Goal: Transaction & Acquisition: Purchase product/service

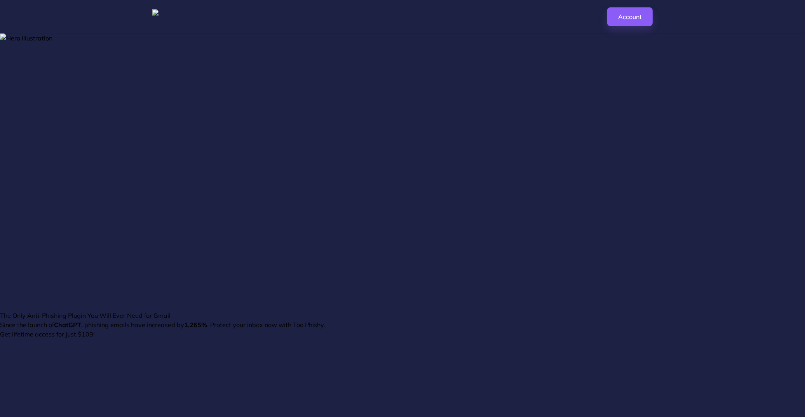
click at [627, 21] on link "Account" at bounding box center [629, 16] width 45 height 19
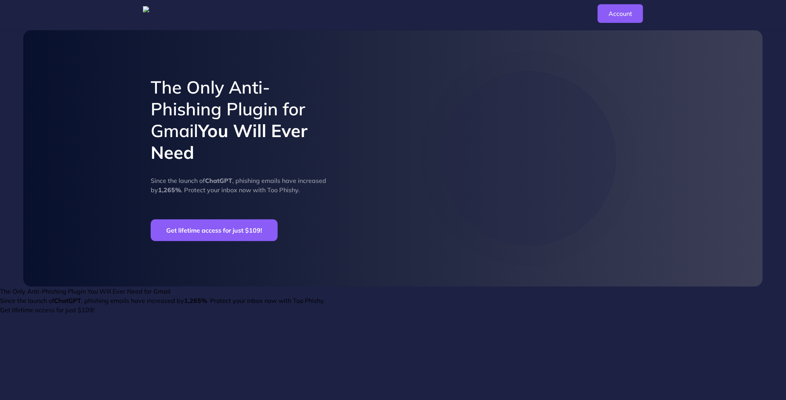
scroll to position [276, 0]
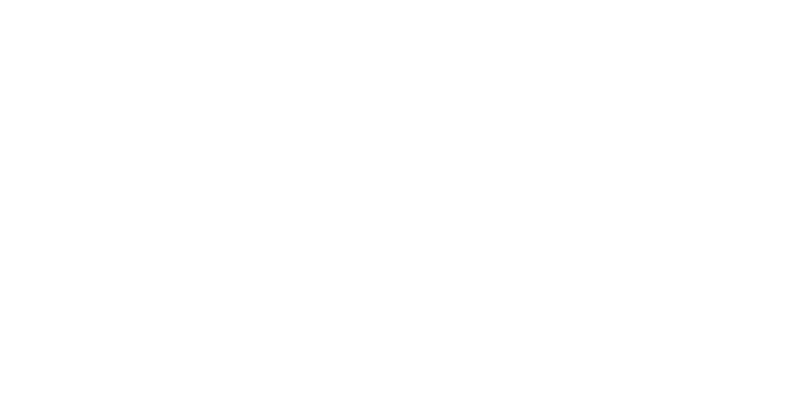
scroll to position [276, 0]
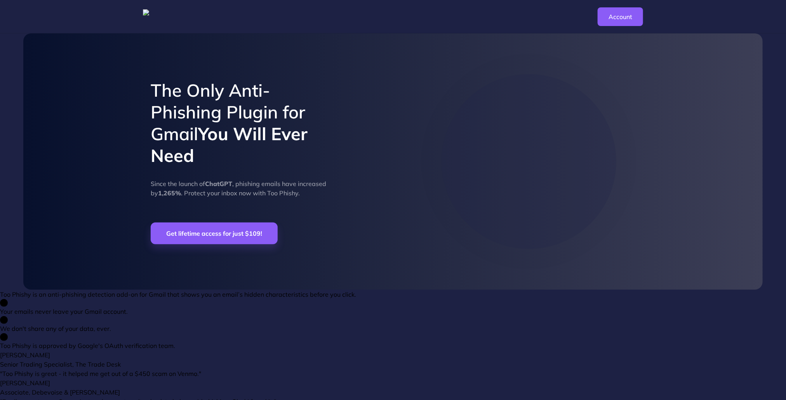
click at [220, 240] on button "Get lifetime access for just $109!" at bounding box center [214, 234] width 127 height 22
click at [223, 237] on button "Get lifetime access for just $109!" at bounding box center [214, 234] width 127 height 22
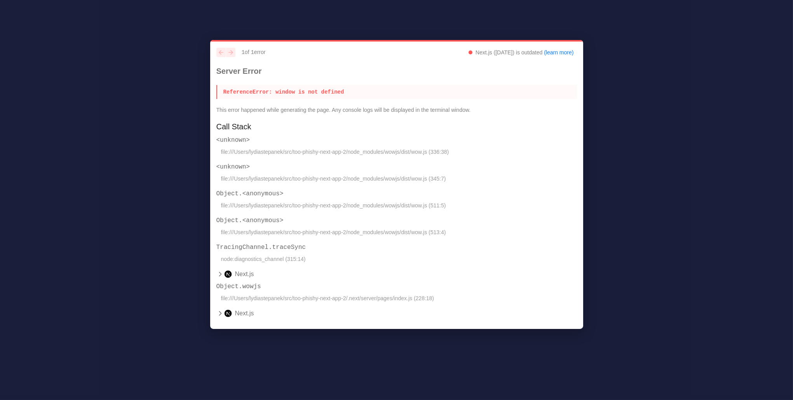
drag, startPoint x: 467, startPoint y: 154, endPoint x: 216, endPoint y: 94, distance: 257.8
click at [216, 94] on div "previous next 1 of 1 error Next.js (14.2.28) is outdated (learn more) Server Er…" at bounding box center [396, 184] width 373 height 289
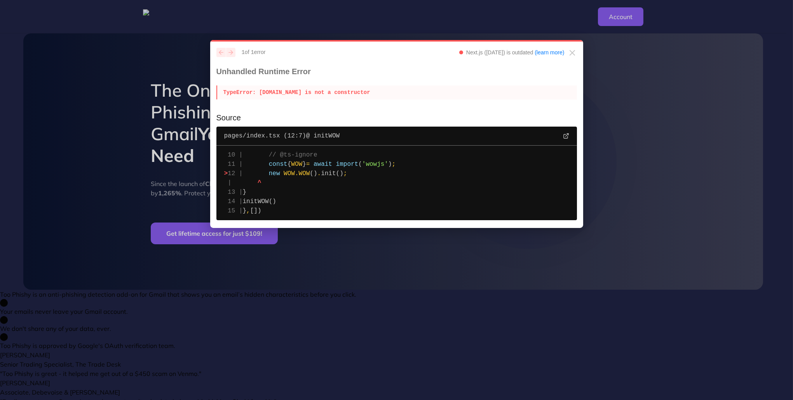
drag, startPoint x: 358, startPoint y: 94, endPoint x: 258, endPoint y: 94, distance: 100.3
click at [258, 94] on p "TypeError : WOW.WOW is not a constructor" at bounding box center [396, 92] width 361 height 14
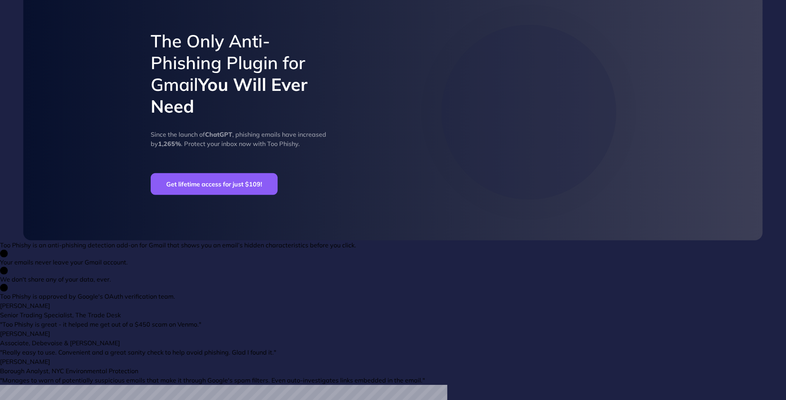
scroll to position [108, 0]
